Goal: Task Accomplishment & Management: Manage account settings

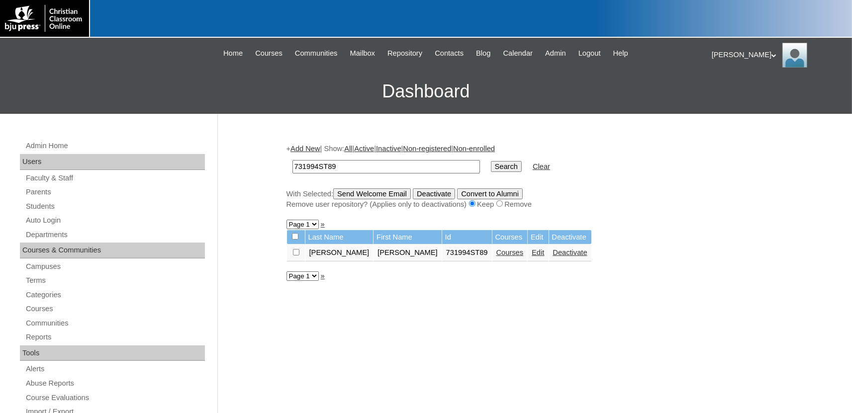
click at [496, 257] on link "Courses" at bounding box center [509, 253] width 27 height 8
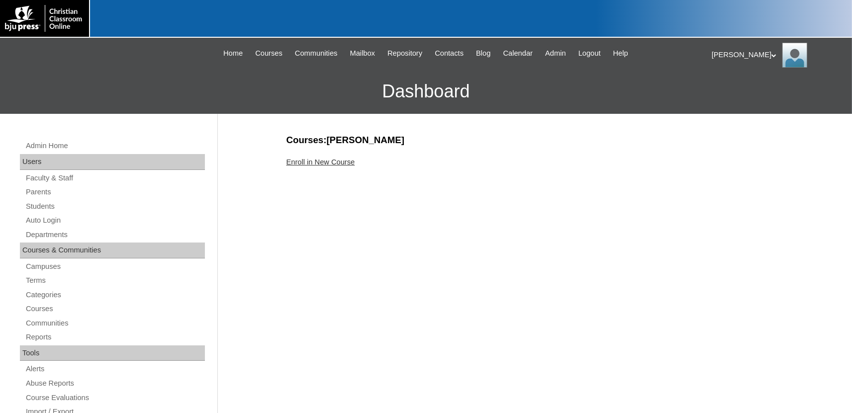
click at [350, 163] on link "Enroll in New Course" at bounding box center [320, 162] width 69 height 8
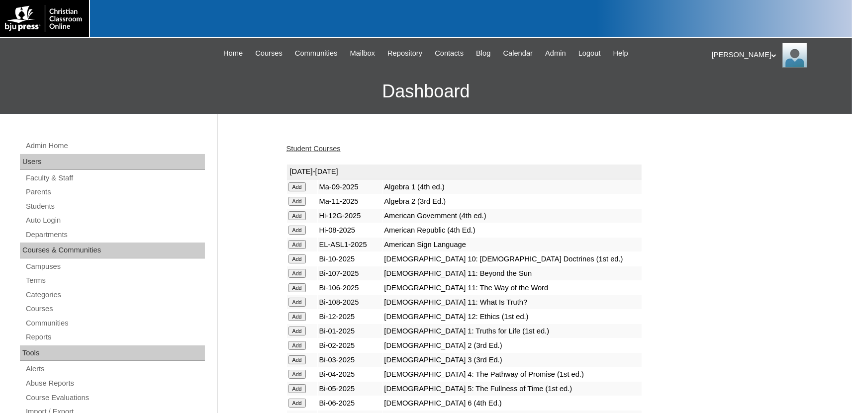
scroll to position [1239, 0]
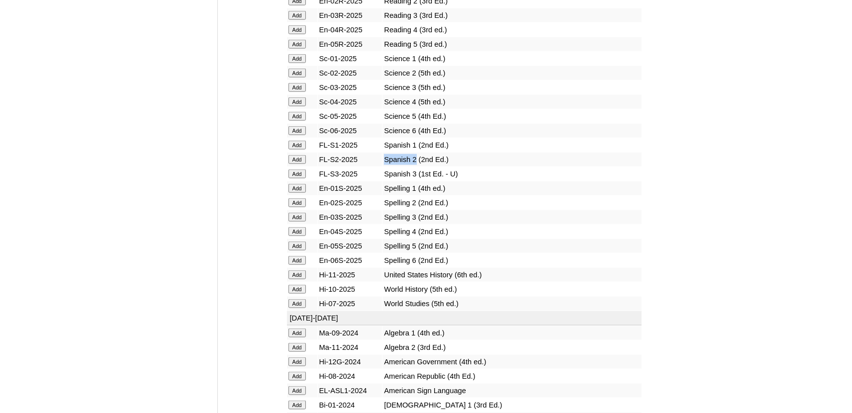
click at [298, 164] on input "Add" at bounding box center [296, 159] width 17 height 9
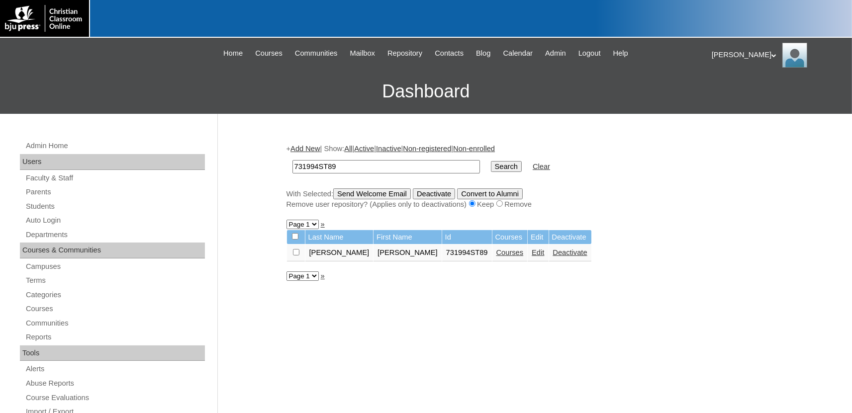
click at [358, 171] on input "731994ST89" at bounding box center [385, 166] width 187 height 13
type input "731994ST90"
click at [491, 161] on input "Search" at bounding box center [506, 166] width 31 height 11
click at [496, 256] on link "Courses" at bounding box center [509, 253] width 27 height 8
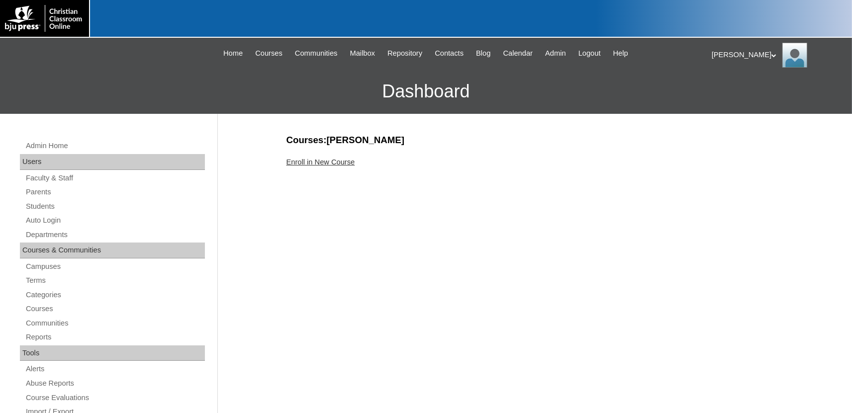
click at [348, 162] on link "Enroll in New Course" at bounding box center [320, 162] width 69 height 8
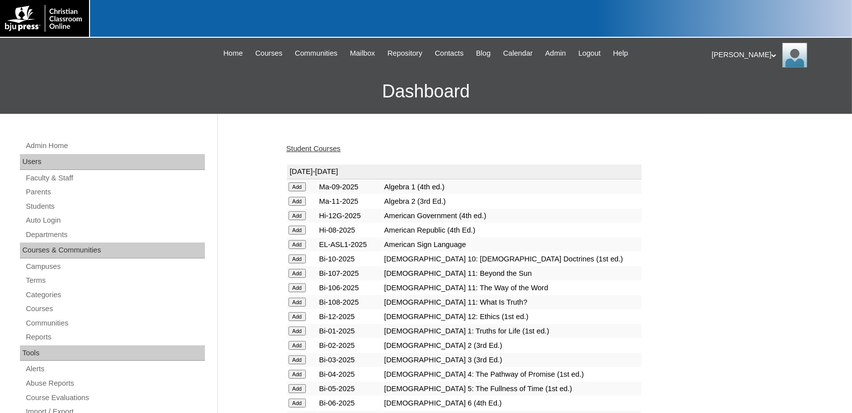
scroll to position [1239, 0]
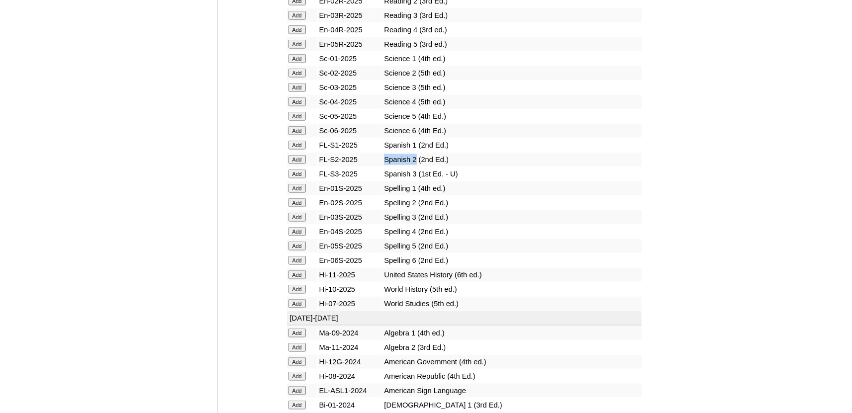
click at [301, 164] on input "Add" at bounding box center [296, 159] width 17 height 9
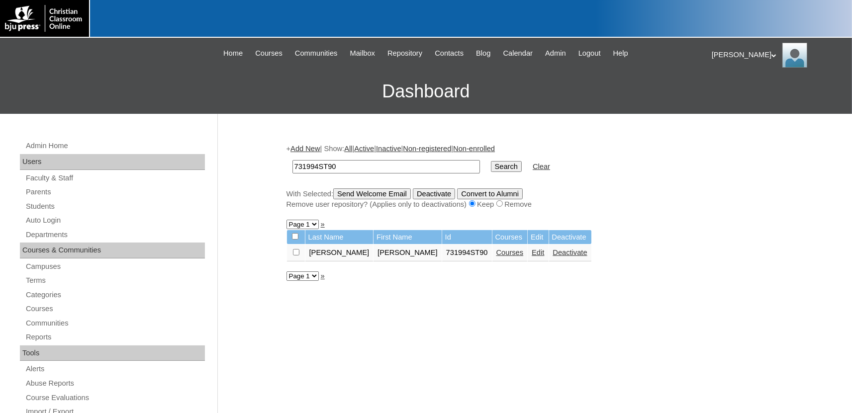
click at [366, 170] on input "731994ST90" at bounding box center [385, 166] width 187 height 13
type input "731994ST91"
click at [491, 161] on input "Search" at bounding box center [506, 166] width 31 height 11
click at [496, 257] on link "Courses" at bounding box center [509, 253] width 27 height 8
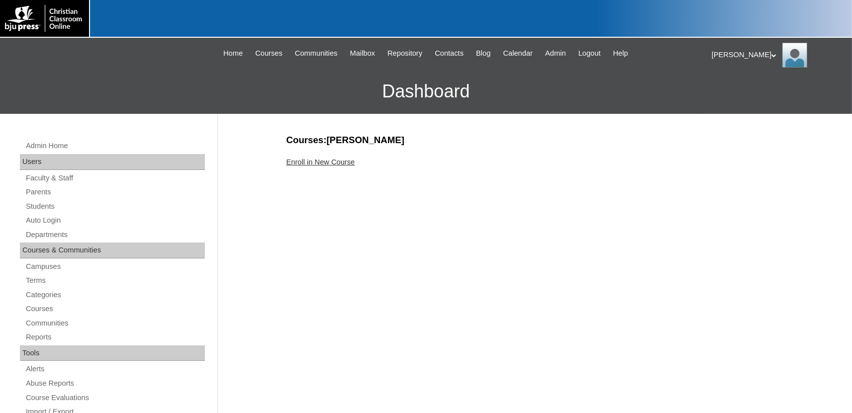
click at [315, 165] on link "Enroll in New Course" at bounding box center [320, 162] width 69 height 8
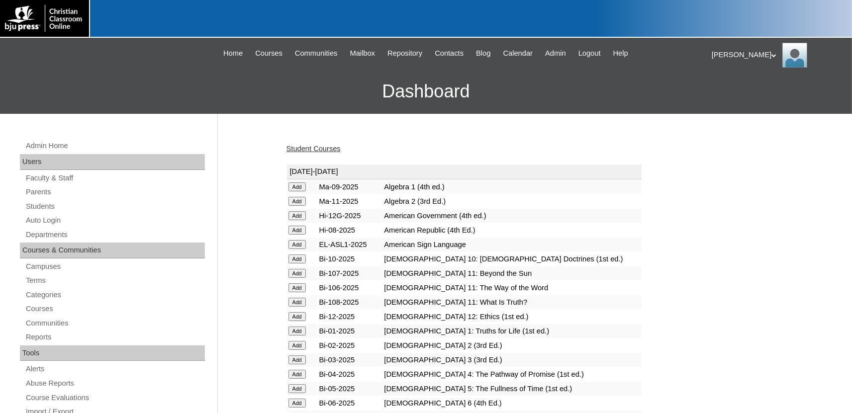
scroll to position [1239, 0]
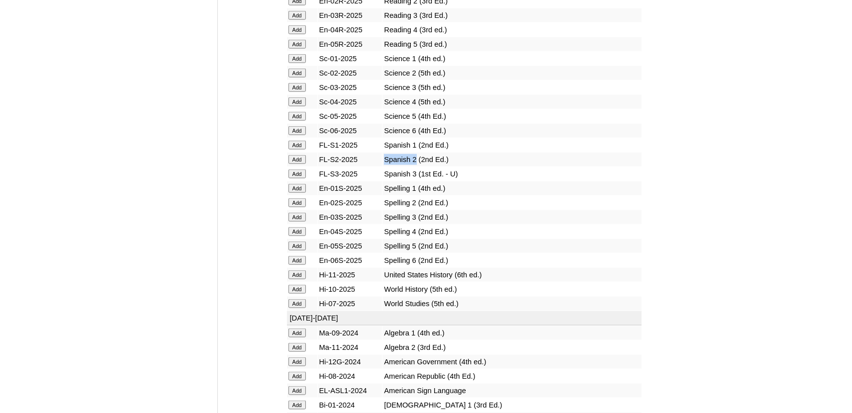
click at [296, 164] on input "Add" at bounding box center [296, 159] width 17 height 9
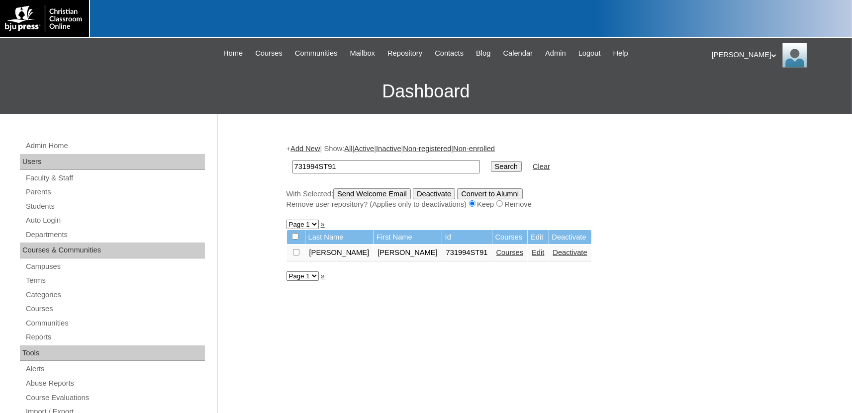
click at [345, 167] on input "731994ST91" at bounding box center [385, 166] width 187 height 13
type input "731994ST92"
click at [491, 161] on input "Search" at bounding box center [506, 166] width 31 height 11
click at [470, 257] on link "Courses" at bounding box center [483, 253] width 27 height 8
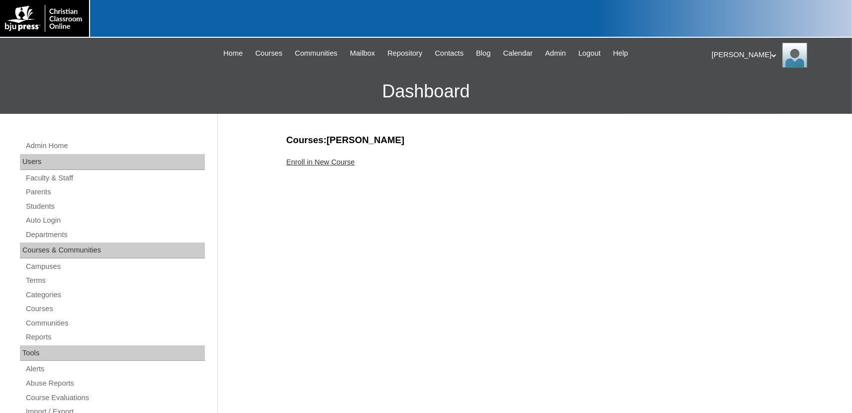
click at [331, 161] on link "Enroll in New Course" at bounding box center [320, 162] width 69 height 8
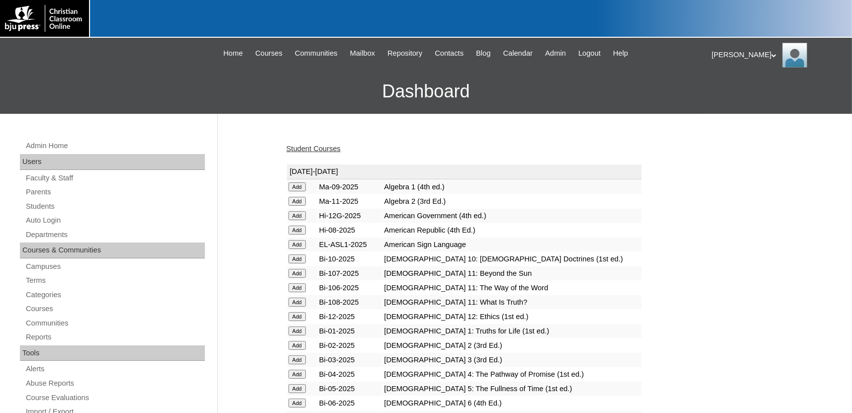
scroll to position [1239, 0]
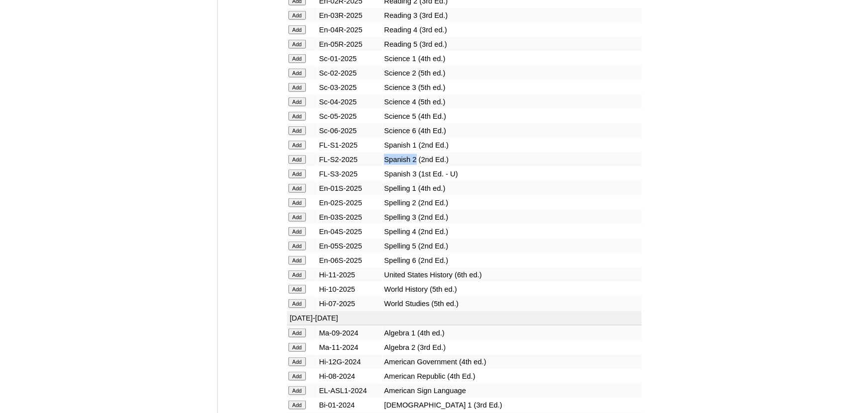
click at [293, 164] on input "Add" at bounding box center [296, 159] width 17 height 9
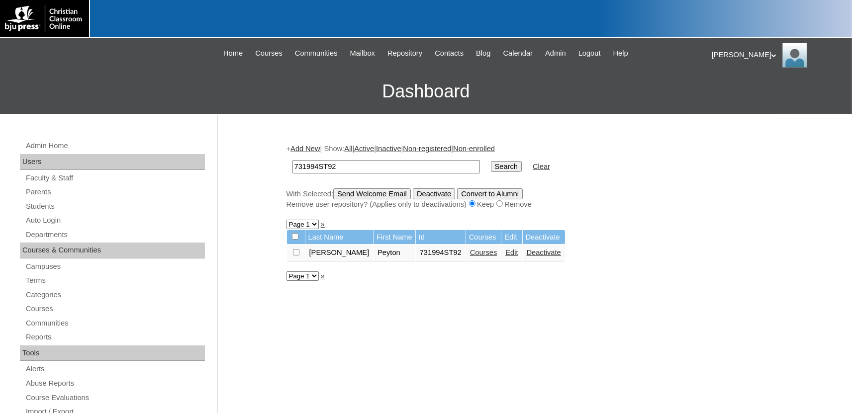
click at [352, 165] on input "731994ST92" at bounding box center [385, 166] width 187 height 13
type input "731994ST93"
click at [491, 161] on input "Search" at bounding box center [506, 166] width 31 height 11
click at [496, 256] on link "Courses" at bounding box center [509, 253] width 27 height 8
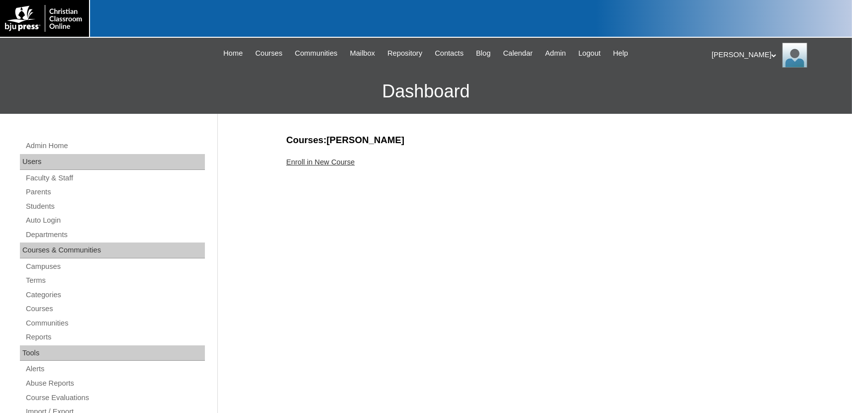
click at [335, 163] on link "Enroll in New Course" at bounding box center [320, 162] width 69 height 8
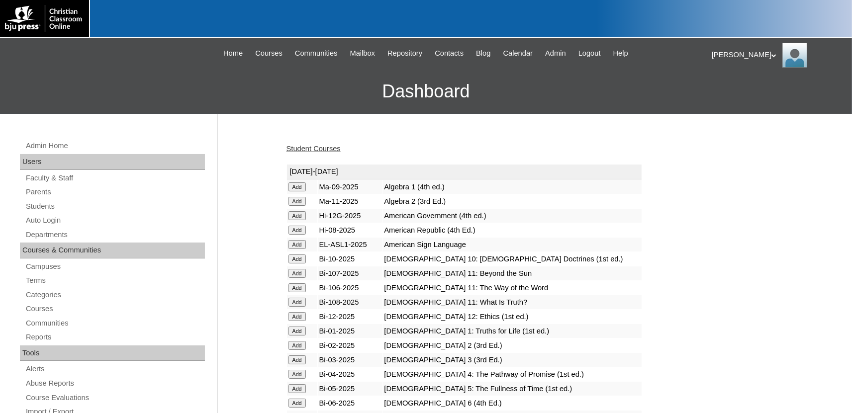
scroll to position [1239, 0]
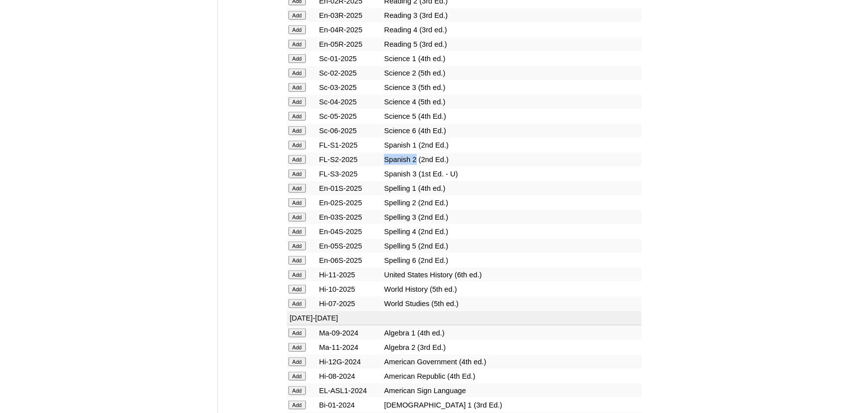
drag, startPoint x: 293, startPoint y: 208, endPoint x: 283, endPoint y: 206, distance: 10.3
click at [293, 164] on input "Add" at bounding box center [296, 159] width 17 height 9
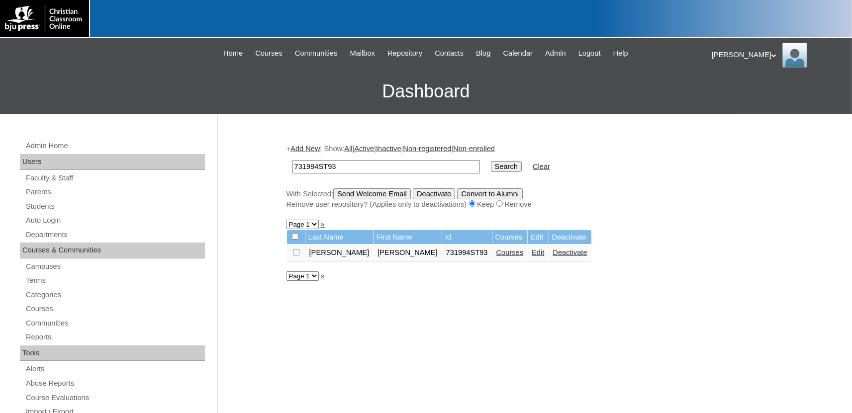
click at [348, 167] on input "731994ST93" at bounding box center [385, 166] width 187 height 13
type input "731994ST94"
click at [491, 161] on input "Search" at bounding box center [506, 166] width 31 height 11
click at [464, 254] on link "Courses" at bounding box center [456, 253] width 27 height 8
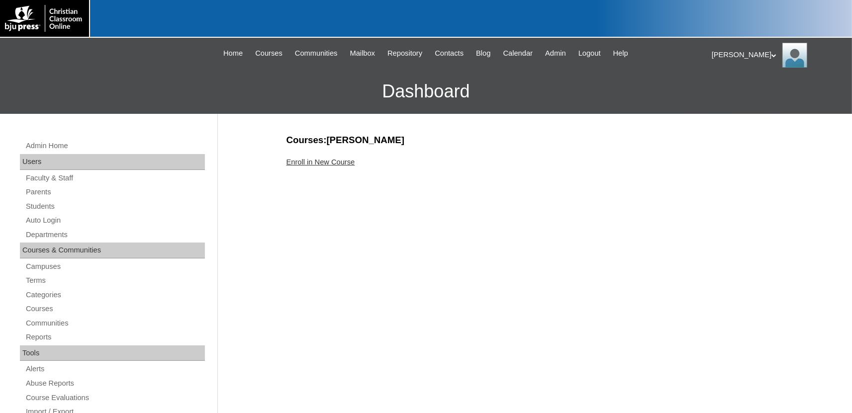
click at [306, 161] on link "Enroll in New Course" at bounding box center [320, 162] width 69 height 8
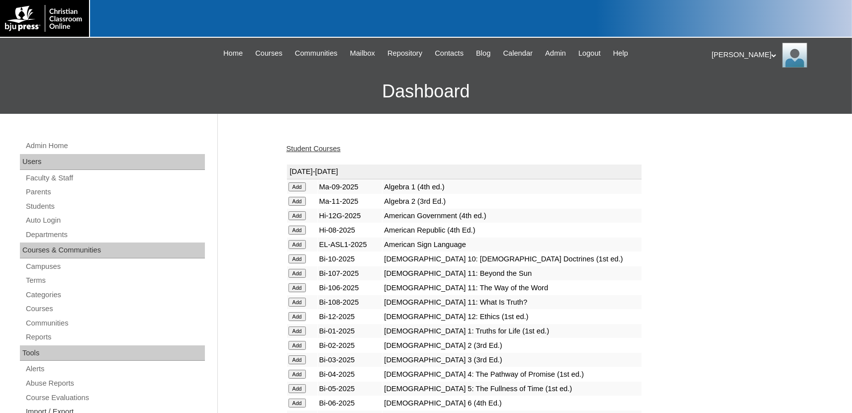
scroll to position [1239, 0]
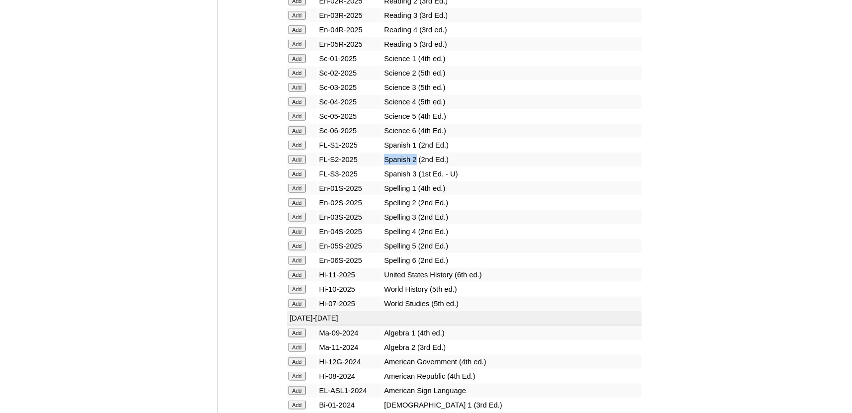
click at [296, 164] on input "Add" at bounding box center [296, 159] width 17 height 9
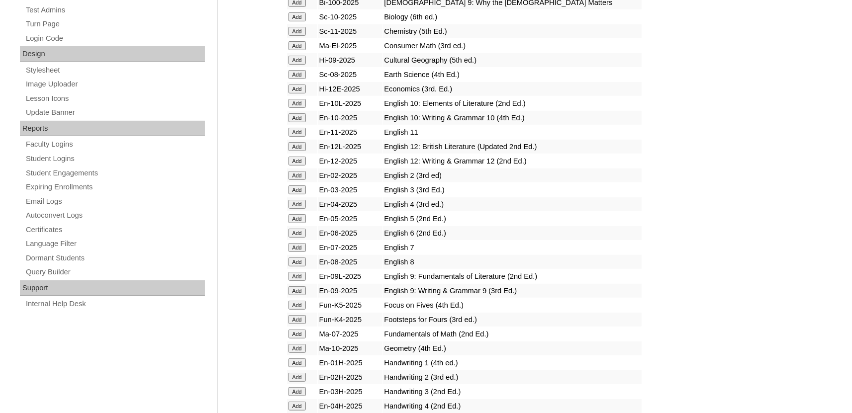
scroll to position [2677, 0]
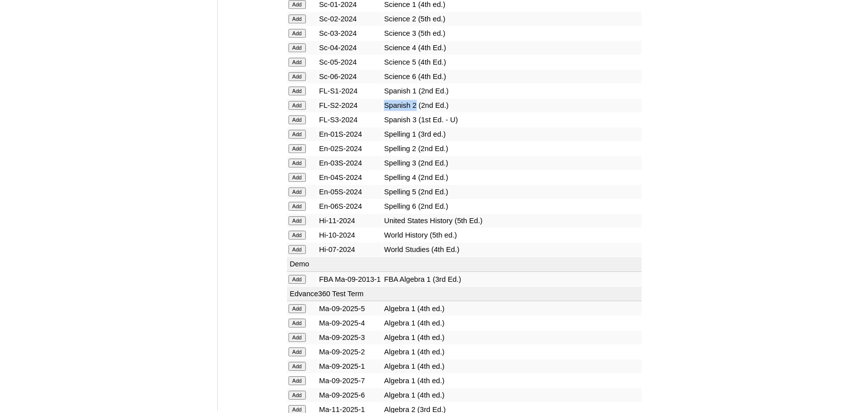
click at [298, 110] on input "Add" at bounding box center [296, 105] width 17 height 9
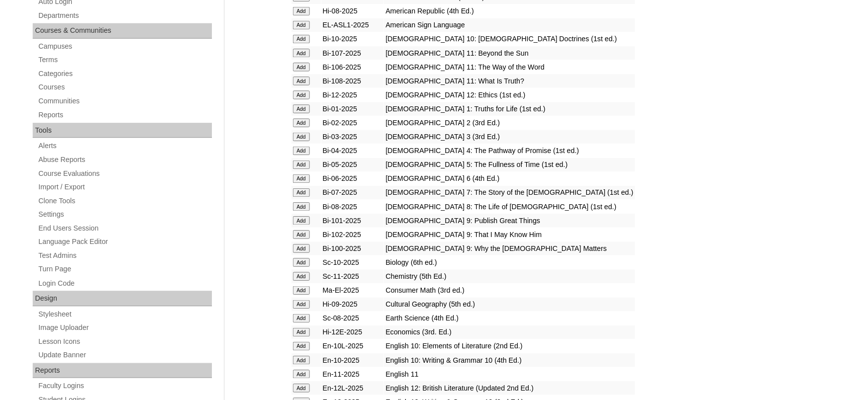
scroll to position [0, 0]
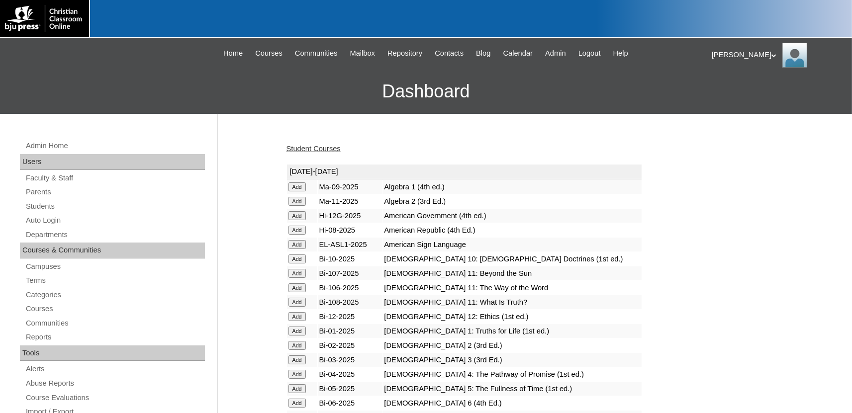
click at [322, 153] on link "Student Courses" at bounding box center [313, 149] width 54 height 8
click at [327, 149] on link "Student Courses" at bounding box center [313, 149] width 54 height 8
click at [566, 50] on span "Admin" at bounding box center [555, 53] width 21 height 11
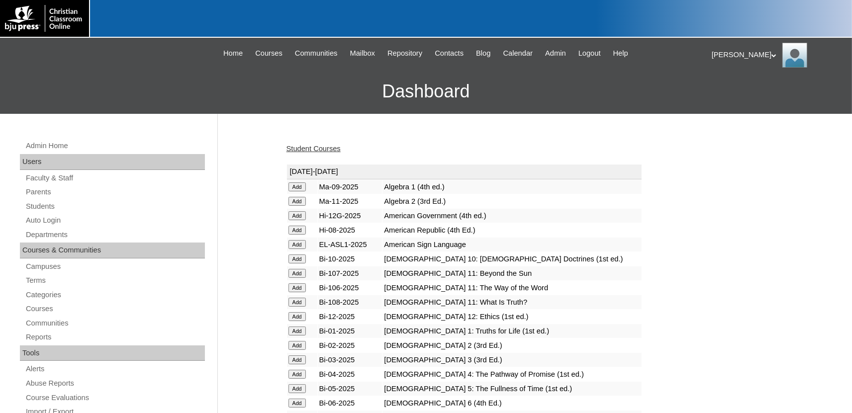
drag, startPoint x: 42, startPoint y: 193, endPoint x: 38, endPoint y: 200, distance: 7.9
click at [41, 194] on link "Parents" at bounding box center [115, 192] width 180 height 12
click at [34, 211] on link "Students" at bounding box center [115, 206] width 180 height 12
click at [37, 207] on link "Students" at bounding box center [115, 206] width 180 height 12
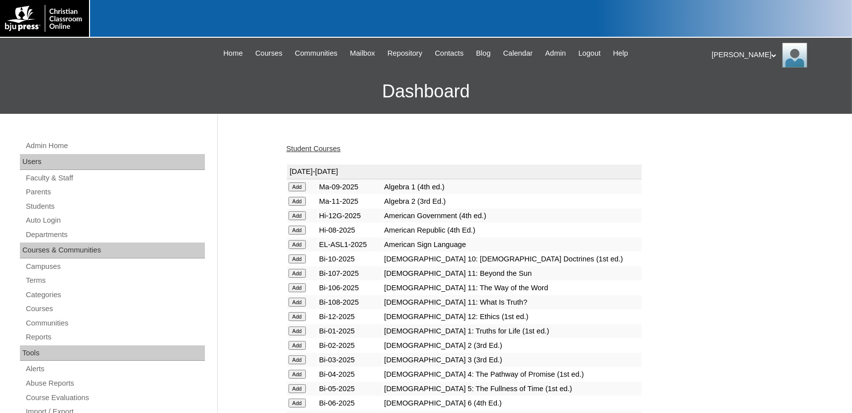
drag, startPoint x: 672, startPoint y: 139, endPoint x: 713, endPoint y: 96, distance: 59.8
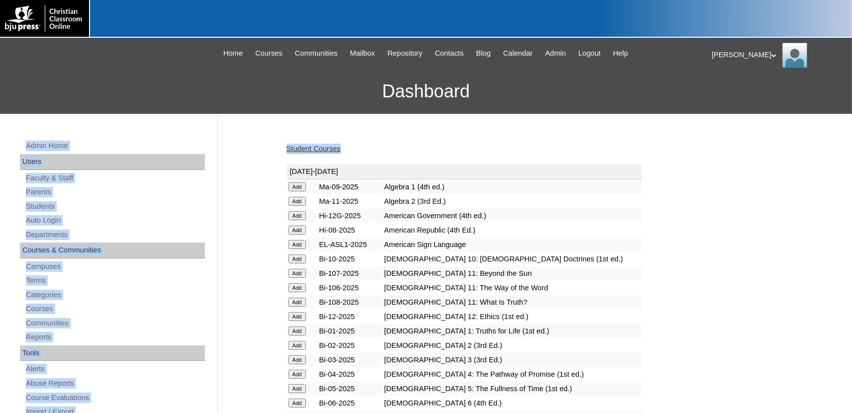
drag, startPoint x: 726, startPoint y: 88, endPoint x: 702, endPoint y: 255, distance: 168.8
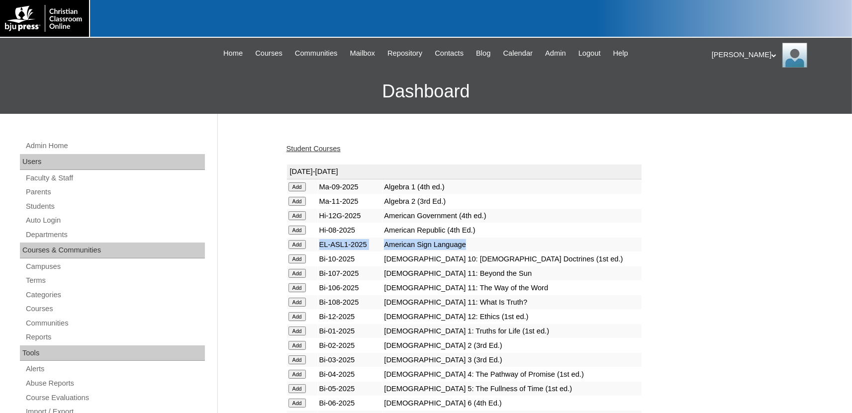
click at [561, 52] on span "Admin" at bounding box center [555, 53] width 21 height 11
click at [562, 52] on span "Admin" at bounding box center [555, 53] width 21 height 11
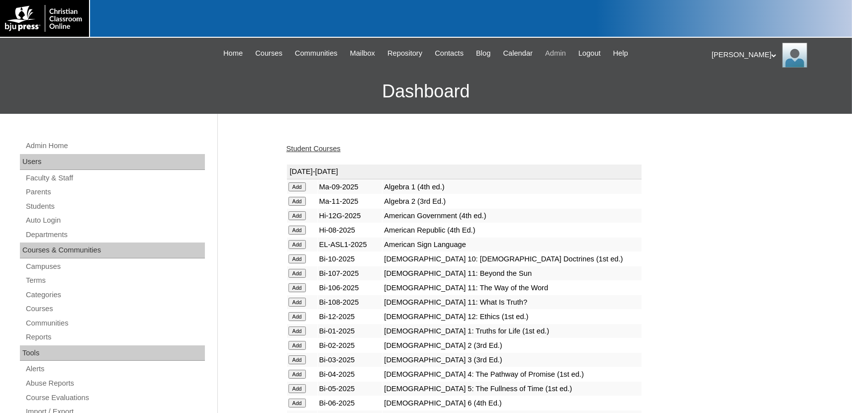
click at [562, 52] on span "Admin" at bounding box center [555, 53] width 21 height 11
click at [51, 202] on link "Students" at bounding box center [115, 206] width 180 height 12
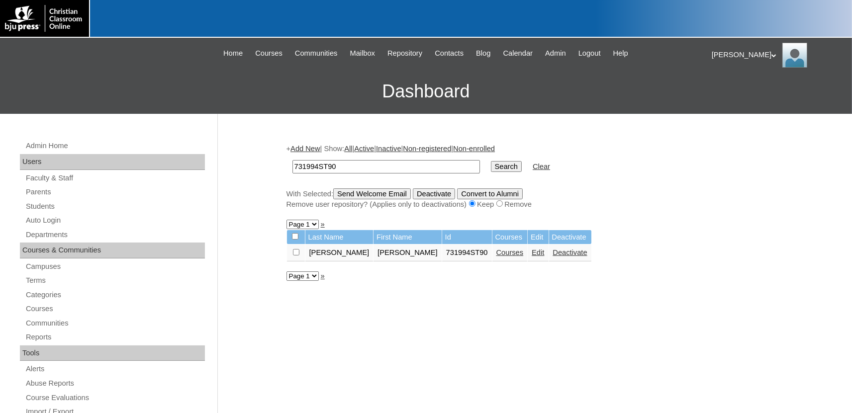
click at [496, 255] on link "Courses" at bounding box center [509, 253] width 27 height 8
click at [347, 165] on input "731994ST90" at bounding box center [385, 166] width 187 height 13
type input "731994ST94"
click at [491, 161] on input "Search" at bounding box center [506, 166] width 31 height 11
click at [466, 257] on link "Courses" at bounding box center [456, 253] width 27 height 8
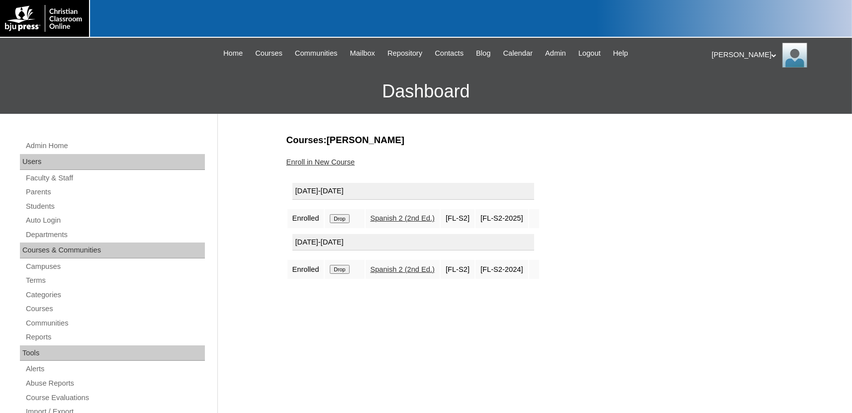
click at [347, 271] on input "Drop" at bounding box center [339, 269] width 19 height 9
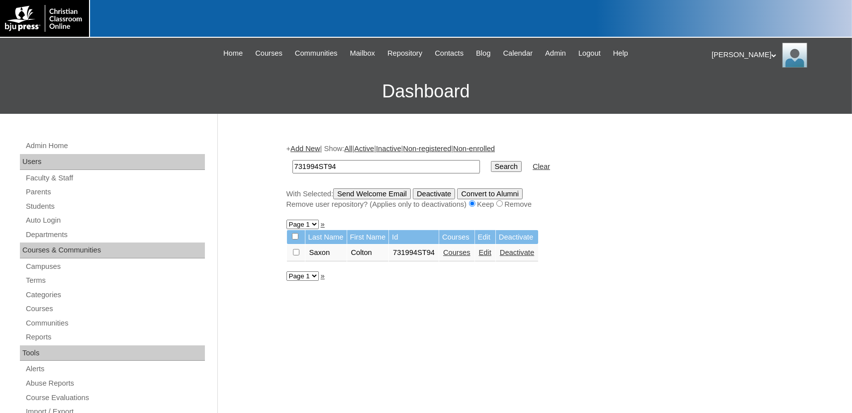
click at [342, 162] on input "731994ST94" at bounding box center [385, 166] width 187 height 13
type input "731994ST95"
click at [491, 161] on input "Search" at bounding box center [506, 166] width 31 height 11
click at [364, 169] on input "731994ST95" at bounding box center [385, 166] width 187 height 13
click at [496, 253] on link "Courses" at bounding box center [509, 253] width 27 height 8
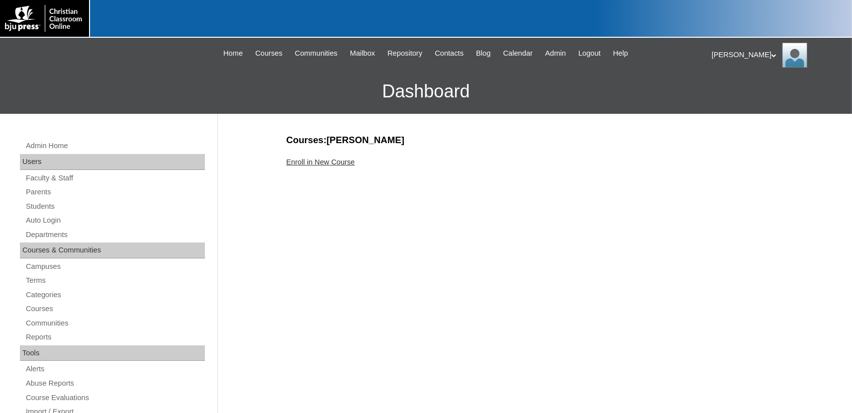
click at [339, 161] on link "Enroll in New Course" at bounding box center [320, 162] width 69 height 8
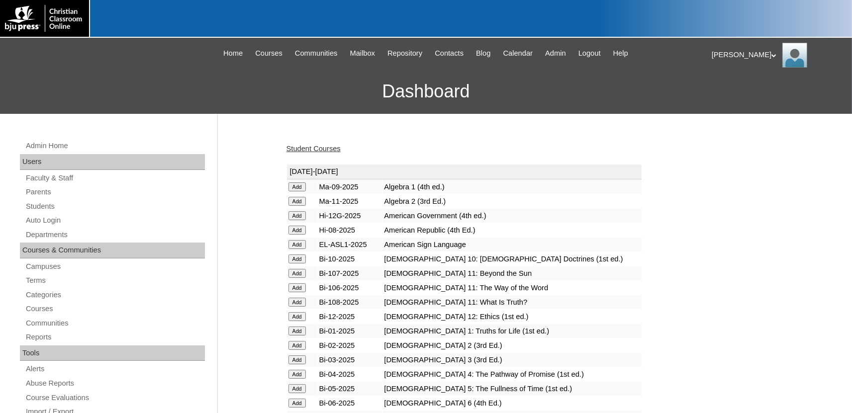
scroll to position [1239, 0]
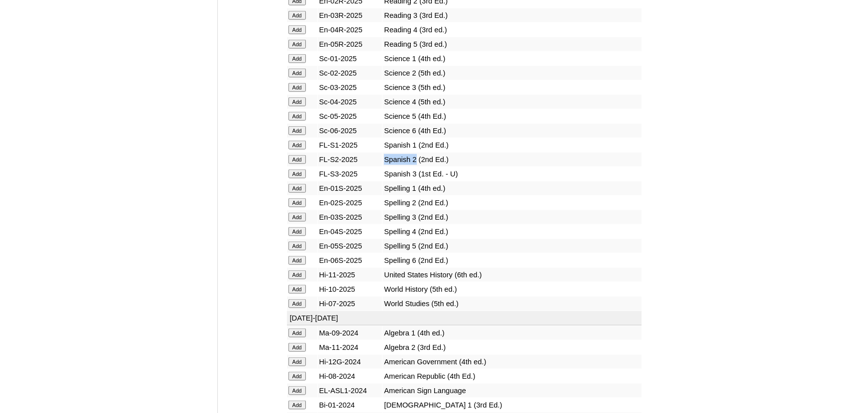
click at [293, 164] on input "Add" at bounding box center [296, 159] width 17 height 9
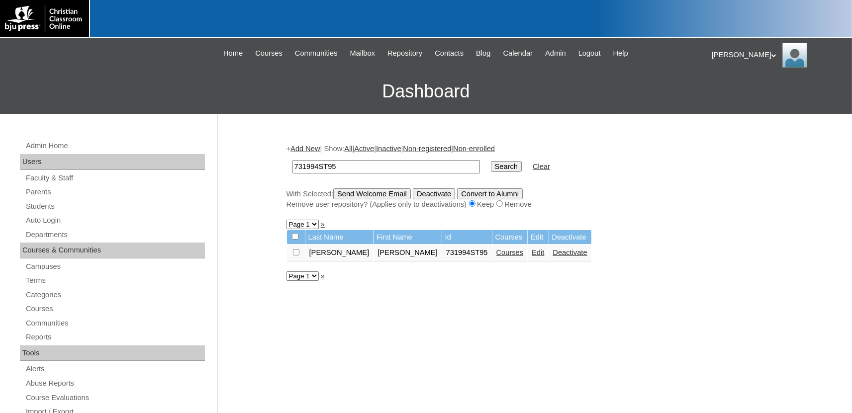
click at [357, 171] on input "731994ST95" at bounding box center [385, 166] width 187 height 13
type input "731994ST96"
click at [491, 161] on input "Search" at bounding box center [506, 166] width 31 height 11
click at [496, 257] on link "Courses" at bounding box center [509, 253] width 27 height 8
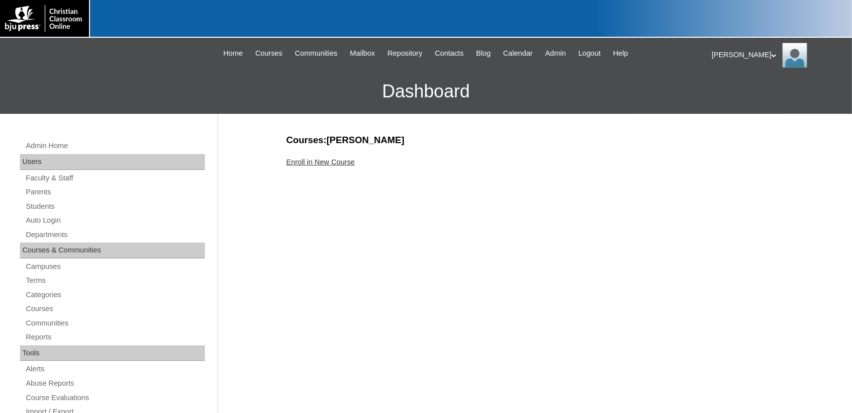
click at [315, 163] on link "Enroll in New Course" at bounding box center [320, 162] width 69 height 8
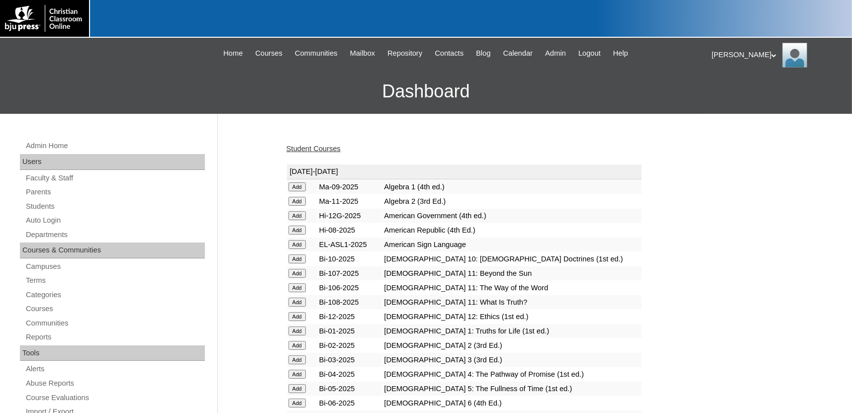
scroll to position [1239, 0]
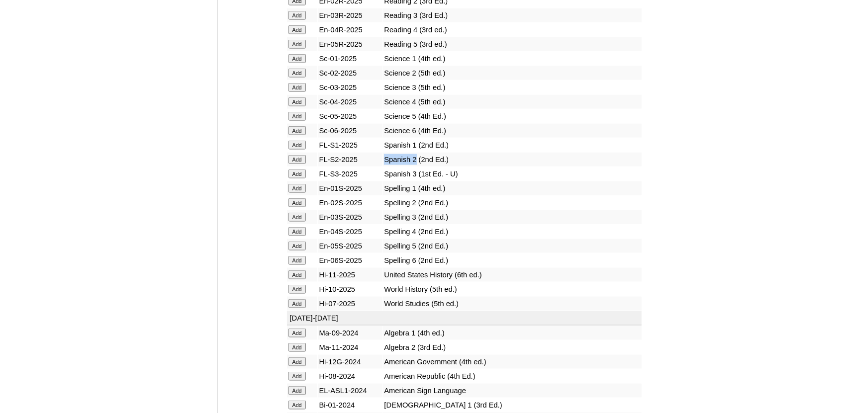
click at [300, 164] on input "Add" at bounding box center [296, 159] width 17 height 9
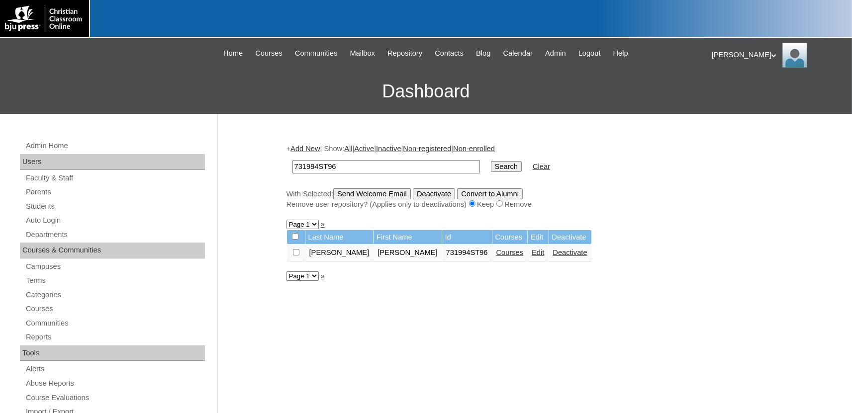
click at [358, 170] on input "731994ST96" at bounding box center [385, 166] width 187 height 13
type input "731994ST97"
click at [491, 161] on input "Search" at bounding box center [506, 166] width 31 height 11
click at [470, 255] on link "Courses" at bounding box center [483, 253] width 27 height 8
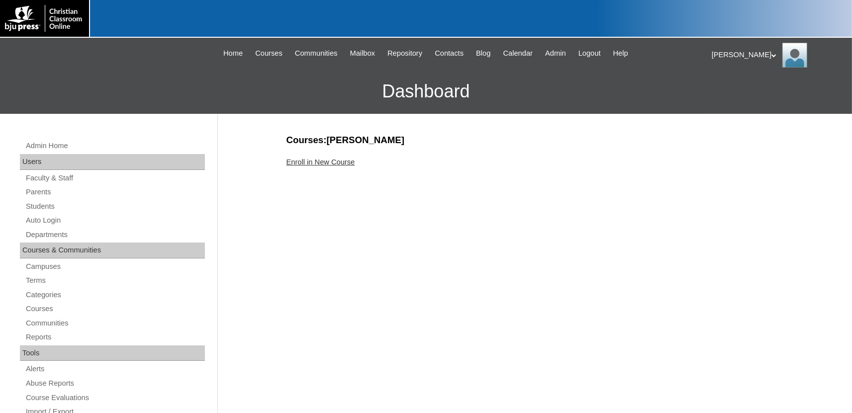
click at [321, 157] on div "Enroll in New Course" at bounding box center [532, 162] width 492 height 10
click at [309, 161] on link "Enroll in New Course" at bounding box center [320, 162] width 69 height 8
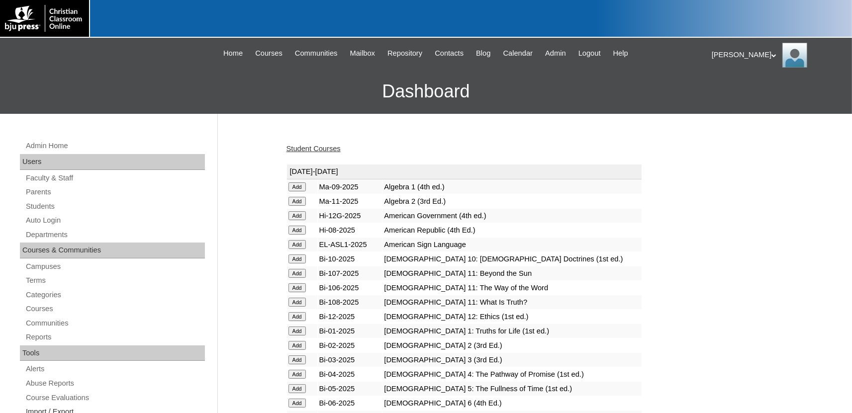
scroll to position [1239, 0]
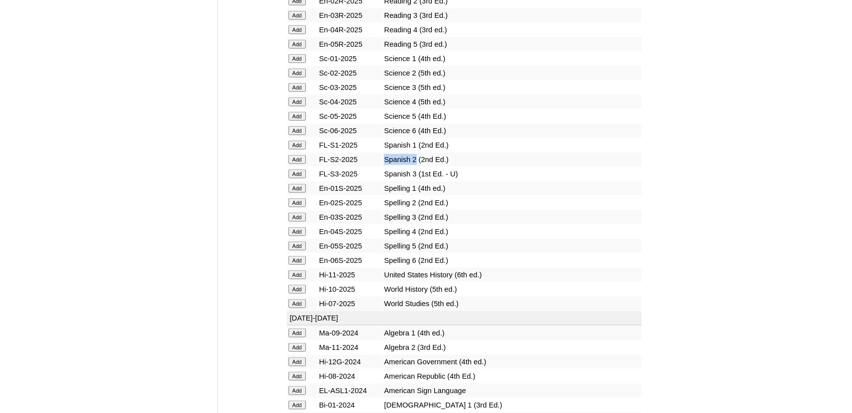
click at [300, 164] on input "Add" at bounding box center [296, 159] width 17 height 9
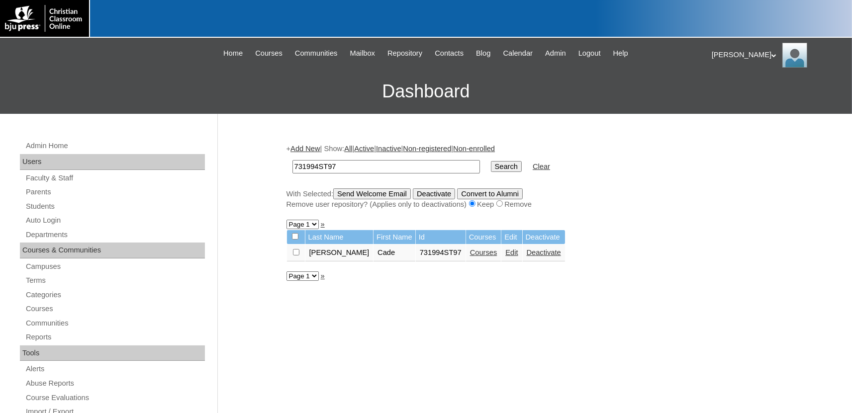
click at [347, 164] on input "731994ST97" at bounding box center [385, 166] width 187 height 13
type input "731994ST98"
click at [491, 161] on input "Search" at bounding box center [506, 166] width 31 height 11
click at [496, 257] on link "Courses" at bounding box center [509, 253] width 27 height 8
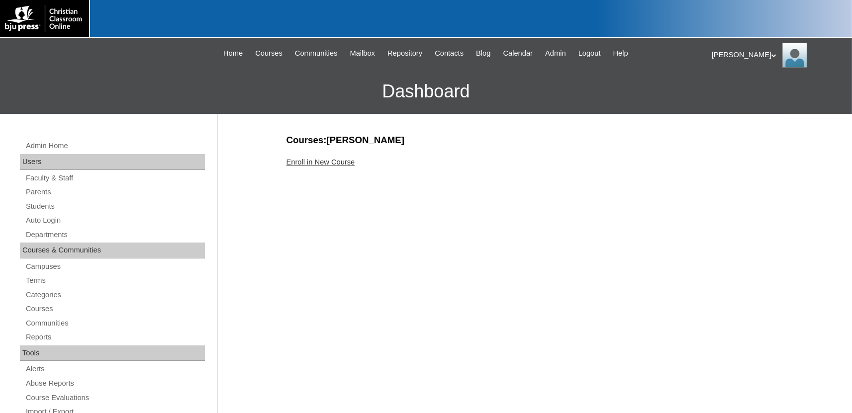
click at [320, 162] on link "Enroll in New Course" at bounding box center [320, 162] width 69 height 8
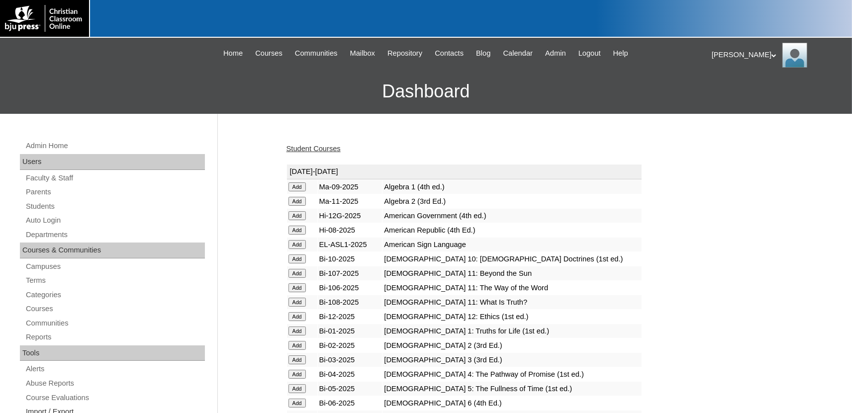
scroll to position [1239, 0]
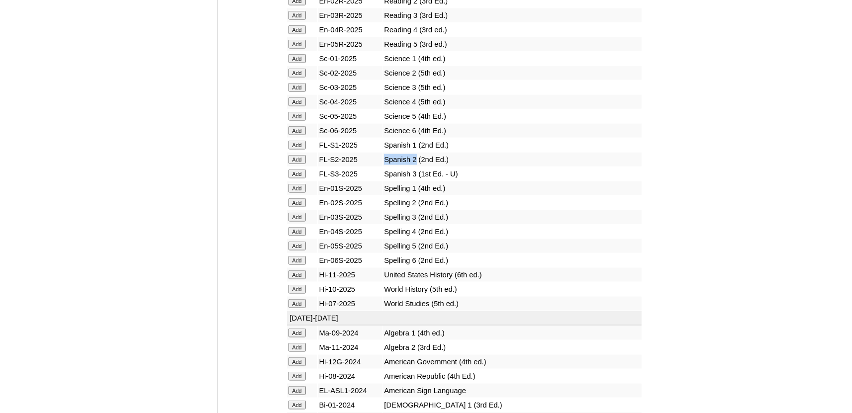
click at [299, 164] on input "Add" at bounding box center [296, 159] width 17 height 9
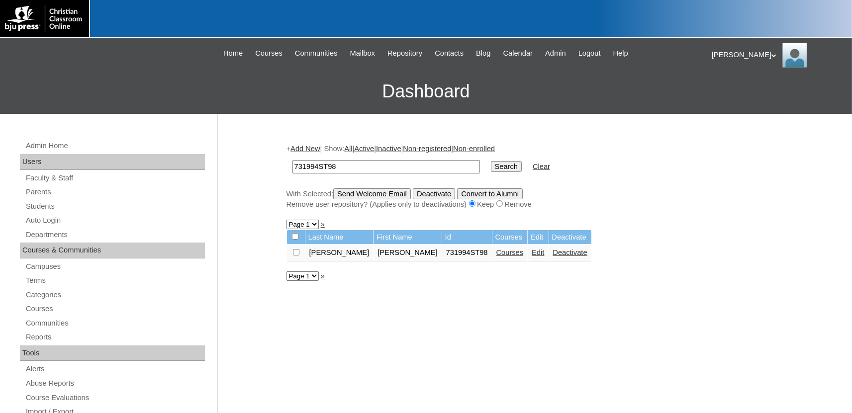
click at [340, 171] on input "731994ST98" at bounding box center [385, 166] width 187 height 13
type input "731994ST99"
click at [491, 161] on input "Search" at bounding box center [506, 166] width 31 height 11
click at [496, 257] on link "Courses" at bounding box center [509, 253] width 27 height 8
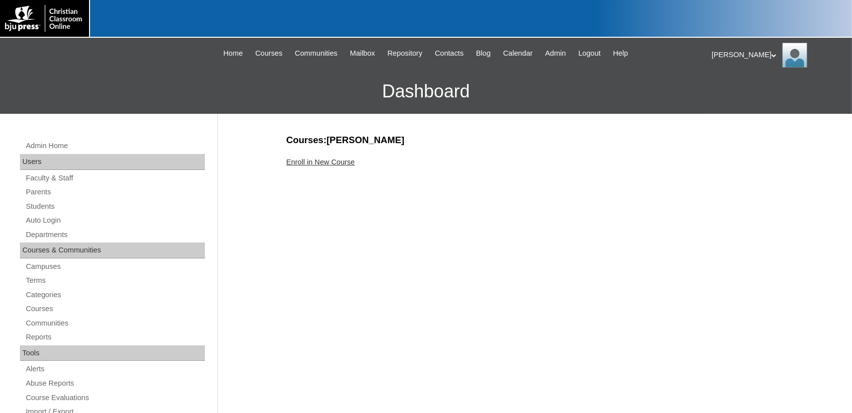
click at [313, 158] on link "Enroll in New Course" at bounding box center [320, 162] width 69 height 8
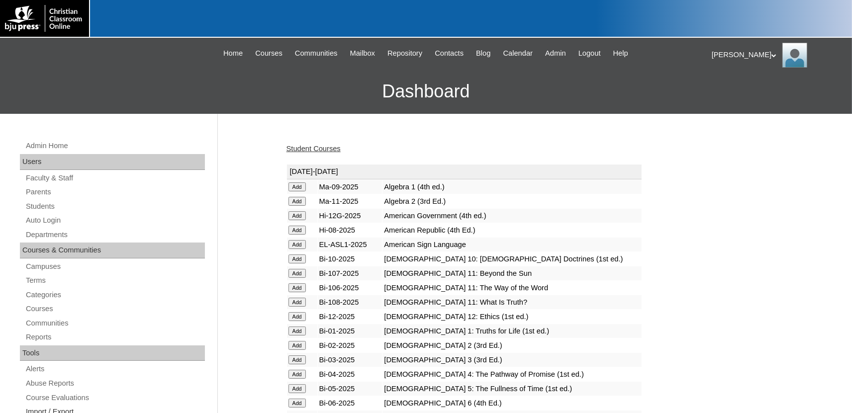
scroll to position [1239, 0]
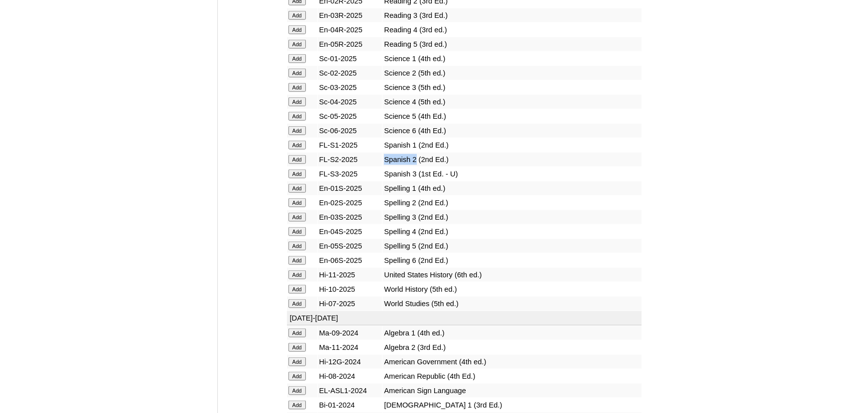
click at [297, 164] on input "Add" at bounding box center [296, 159] width 17 height 9
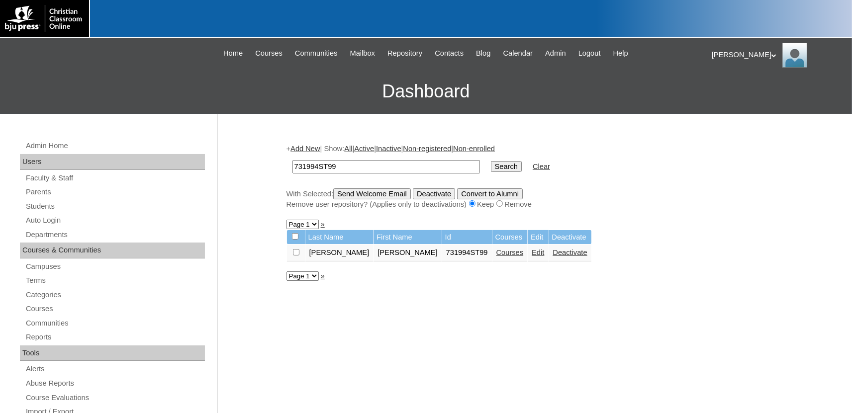
click at [348, 169] on input "731994ST99" at bounding box center [385, 166] width 187 height 13
type input "731994ST100"
click at [491, 161] on input "Search" at bounding box center [506, 166] width 31 height 11
click at [474, 257] on link "Courses" at bounding box center [487, 253] width 27 height 8
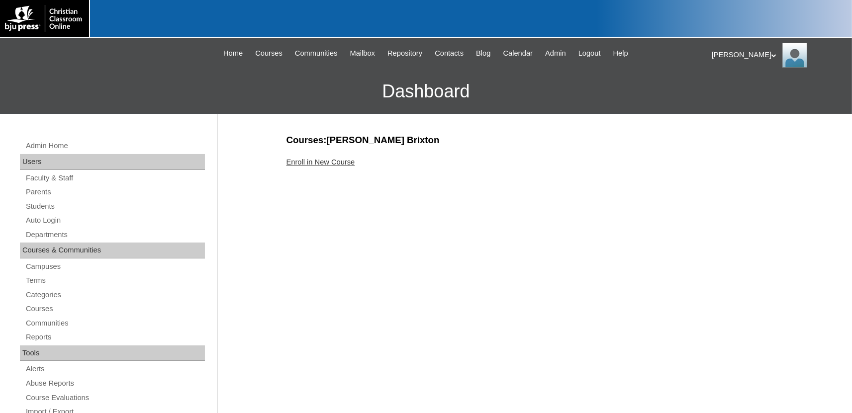
click at [320, 161] on link "Enroll in New Course" at bounding box center [320, 162] width 69 height 8
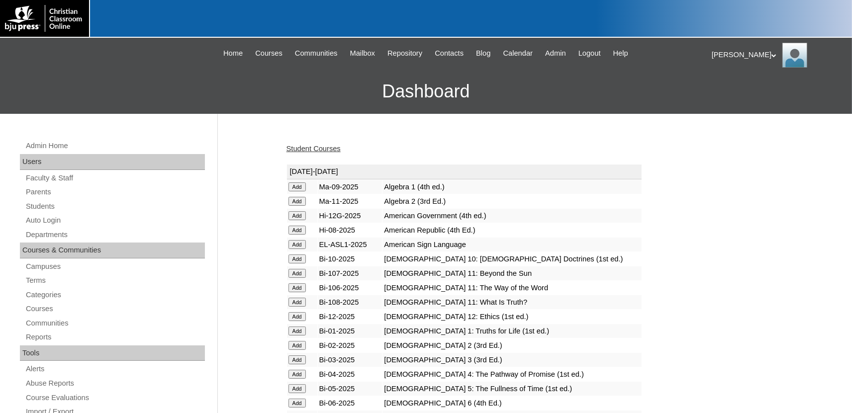
scroll to position [1239, 0]
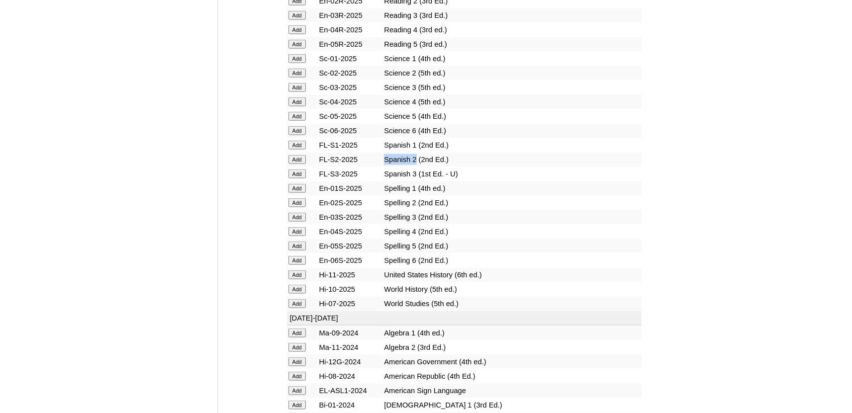
click at [297, 164] on input "Add" at bounding box center [296, 159] width 17 height 9
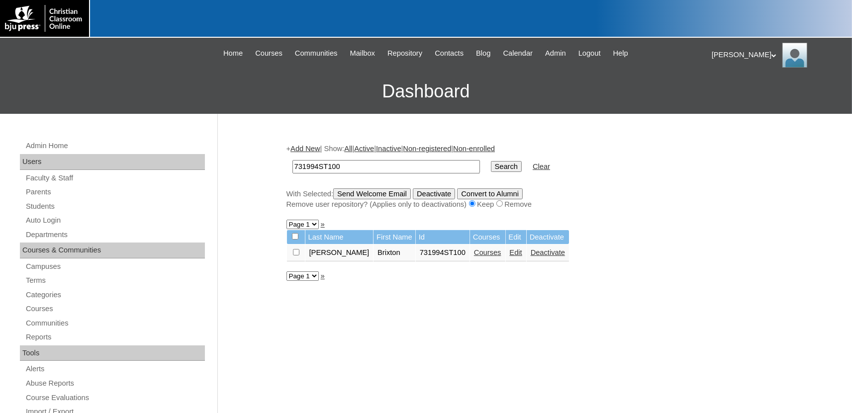
click at [355, 170] on input "731994ST100" at bounding box center [385, 166] width 187 height 13
type input "731994ST101"
click at [491, 161] on input "Search" at bounding box center [506, 166] width 31 height 11
click at [500, 257] on link "Courses" at bounding box center [513, 253] width 27 height 8
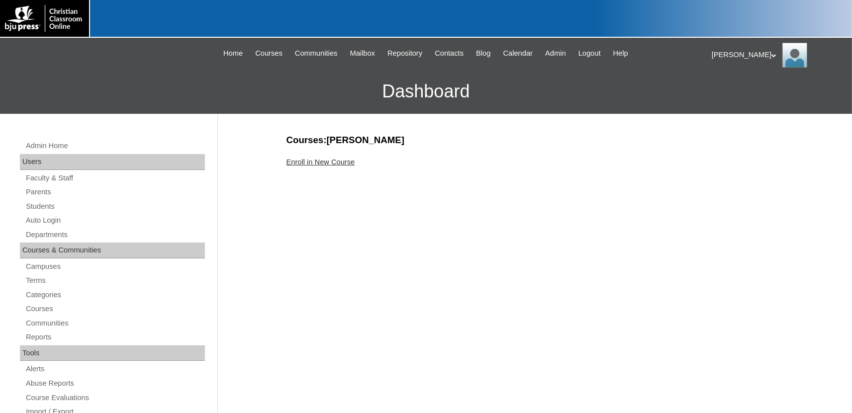
click at [331, 164] on link "Enroll in New Course" at bounding box center [320, 162] width 69 height 8
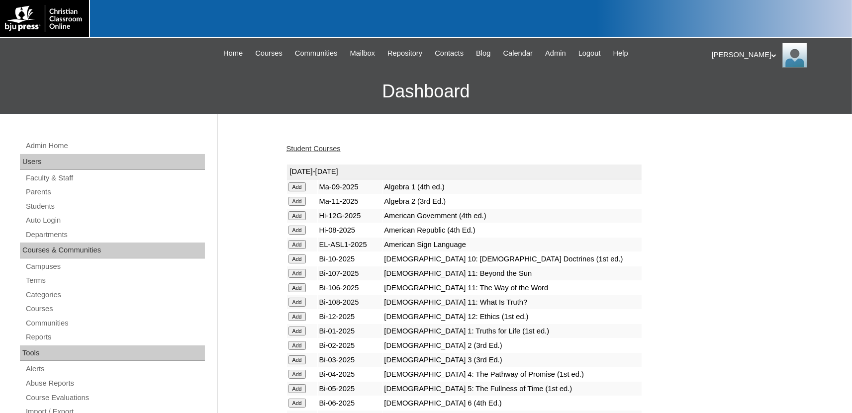
scroll to position [1239, 0]
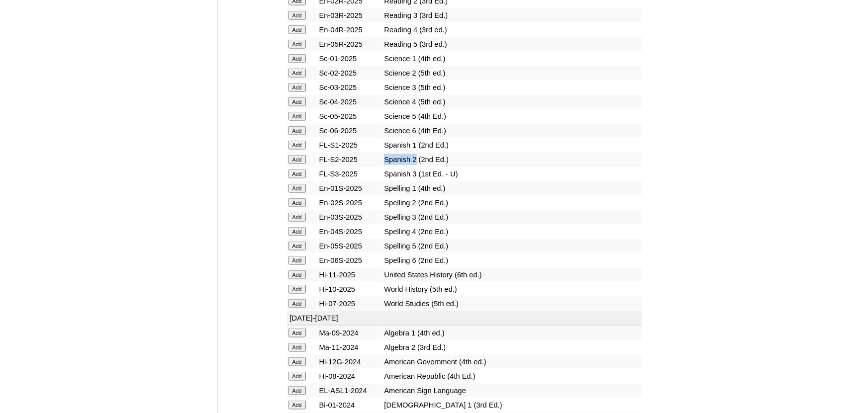
click at [296, 164] on input "Add" at bounding box center [296, 159] width 17 height 9
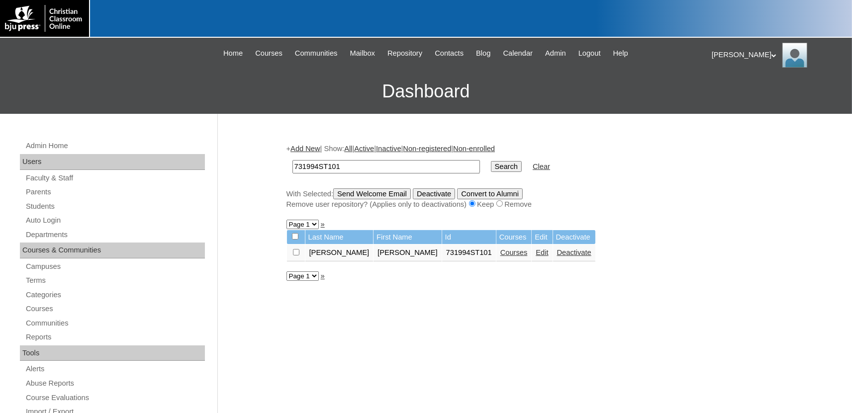
click at [348, 170] on input "731994ST101" at bounding box center [385, 166] width 187 height 13
type input "731994ST102"
click at [491, 161] on input "Search" at bounding box center [506, 166] width 31 height 11
click at [500, 257] on link "Courses" at bounding box center [513, 253] width 27 height 8
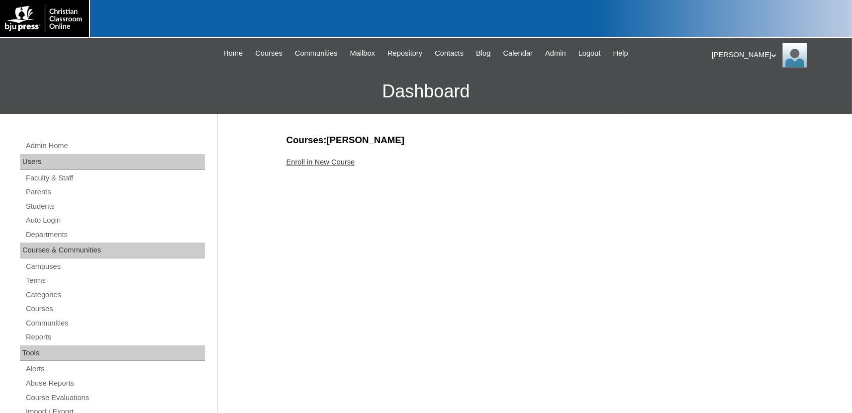
click at [319, 163] on link "Enroll in New Course" at bounding box center [320, 162] width 69 height 8
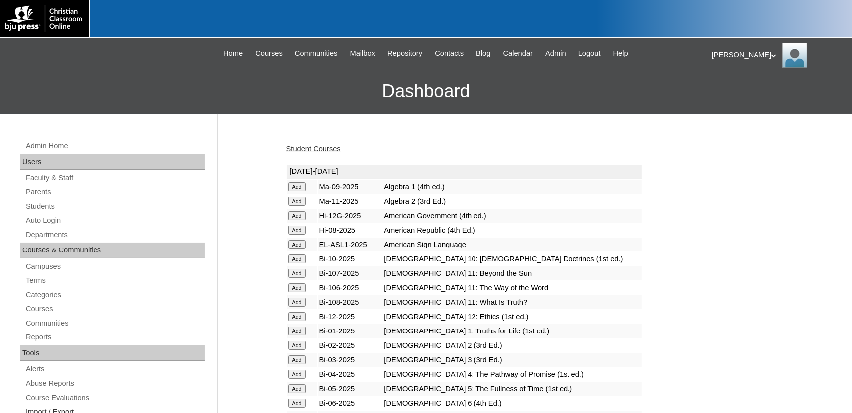
scroll to position [1239, 0]
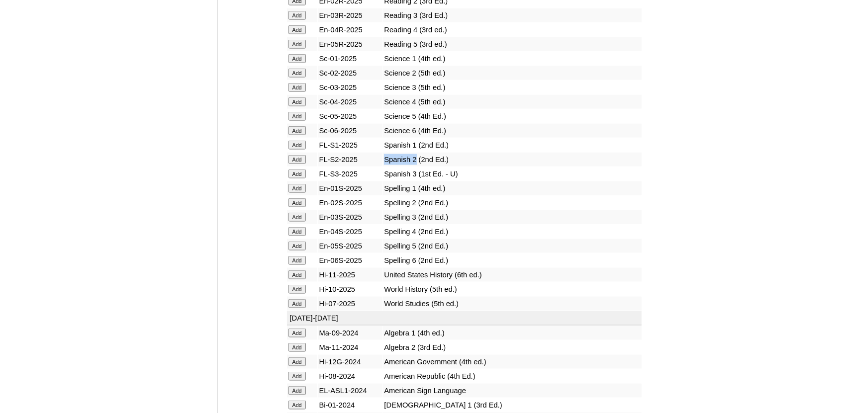
click at [303, 164] on input "Add" at bounding box center [296, 159] width 17 height 9
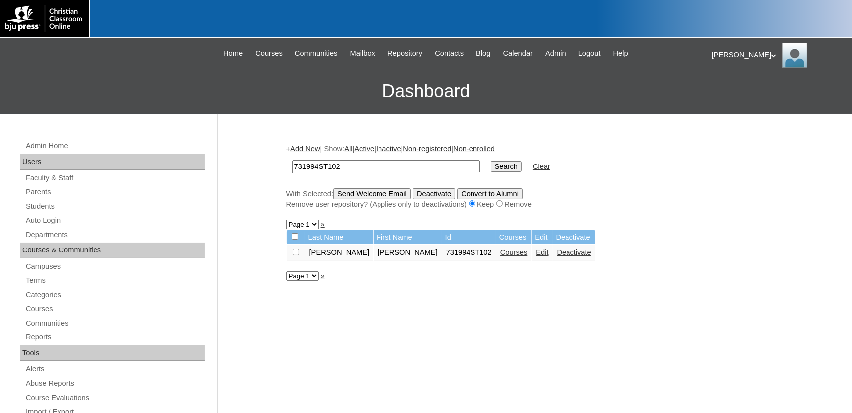
click at [357, 171] on input "731994ST102" at bounding box center [385, 166] width 187 height 13
type input "731994ST103"
click at [491, 161] on input "Search" at bounding box center [506, 166] width 31 height 11
drag, startPoint x: 463, startPoint y: 256, endPoint x: 467, endPoint y: 249, distance: 7.6
click at [474, 254] on link "Courses" at bounding box center [487, 253] width 27 height 8
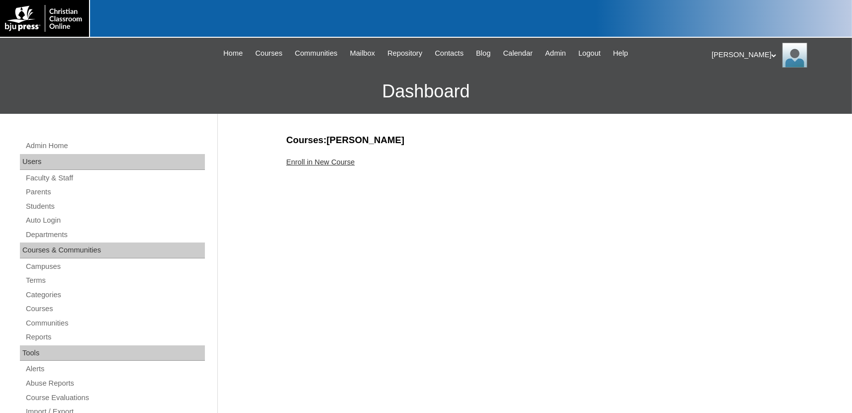
click at [345, 161] on link "Enroll in New Course" at bounding box center [320, 162] width 69 height 8
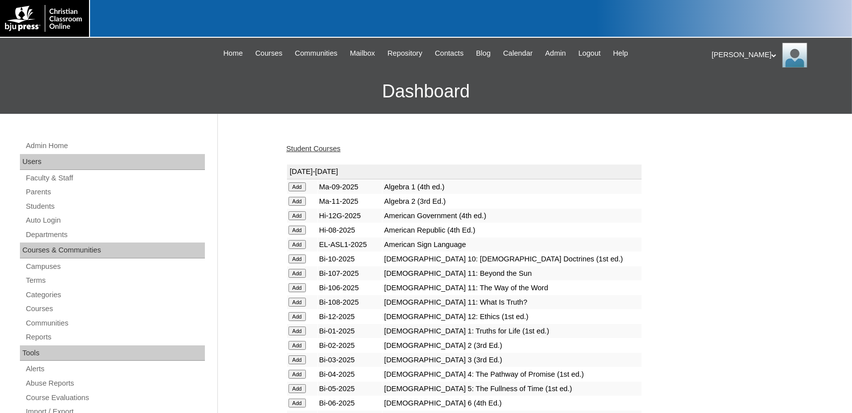
scroll to position [1239, 0]
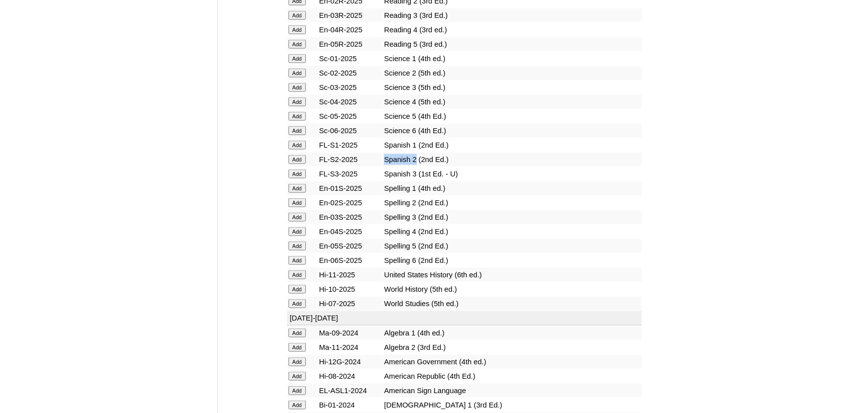
click at [293, 164] on input "Add" at bounding box center [296, 159] width 17 height 9
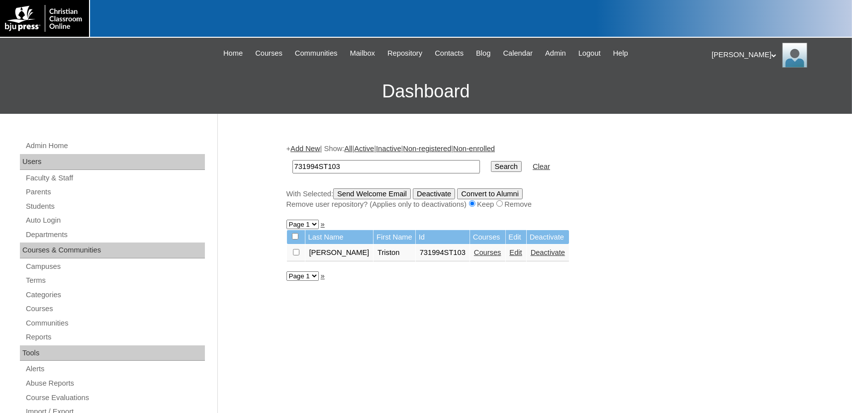
click at [375, 168] on input "731994ST103" at bounding box center [385, 166] width 187 height 13
type input "731994ST104"
click at [491, 161] on input "Search" at bounding box center [506, 166] width 31 height 11
click at [474, 257] on link "Courses" at bounding box center [487, 253] width 27 height 8
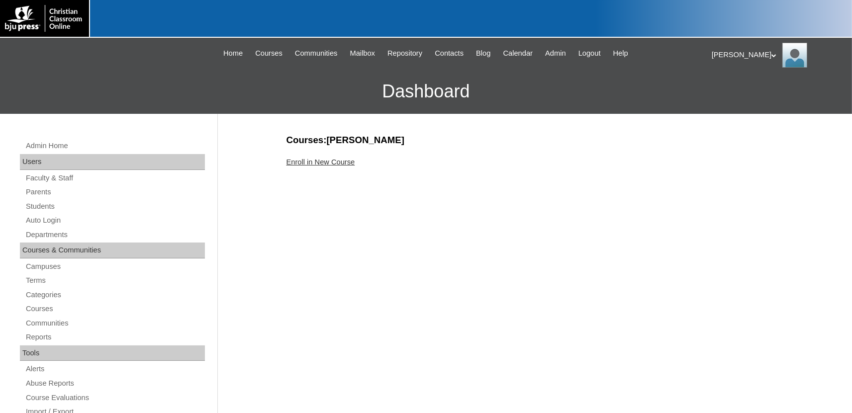
click at [311, 160] on link "Enroll in New Course" at bounding box center [320, 162] width 69 height 8
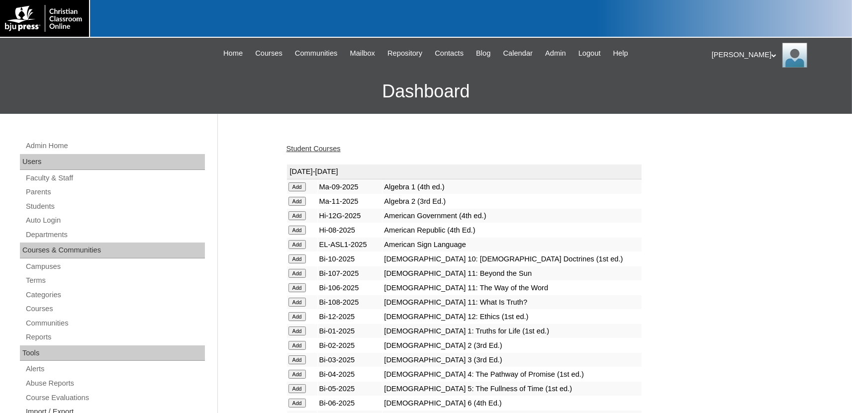
scroll to position [1239, 0]
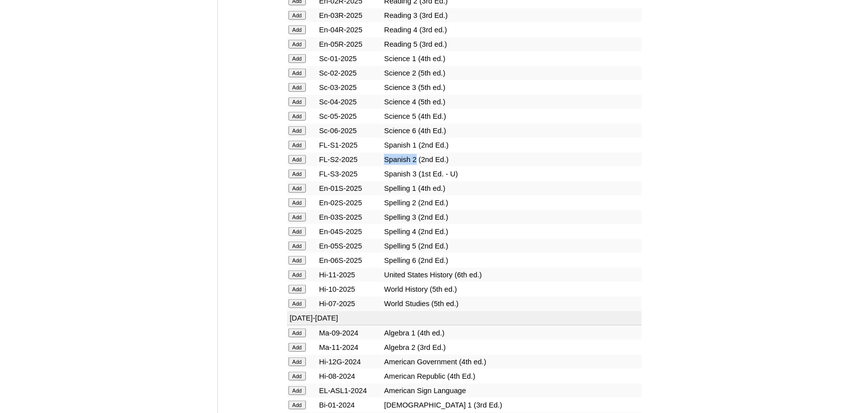
click at [294, 164] on input "Add" at bounding box center [296, 159] width 17 height 9
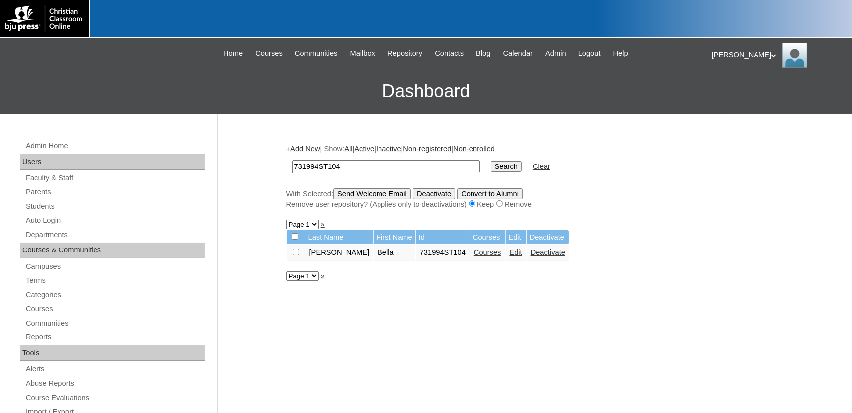
click at [367, 166] on input "731994ST104" at bounding box center [385, 166] width 187 height 13
type input "731994ST105"
click at [491, 161] on input "Search" at bounding box center [506, 166] width 31 height 11
click at [468, 257] on link "Courses" at bounding box center [460, 253] width 27 height 8
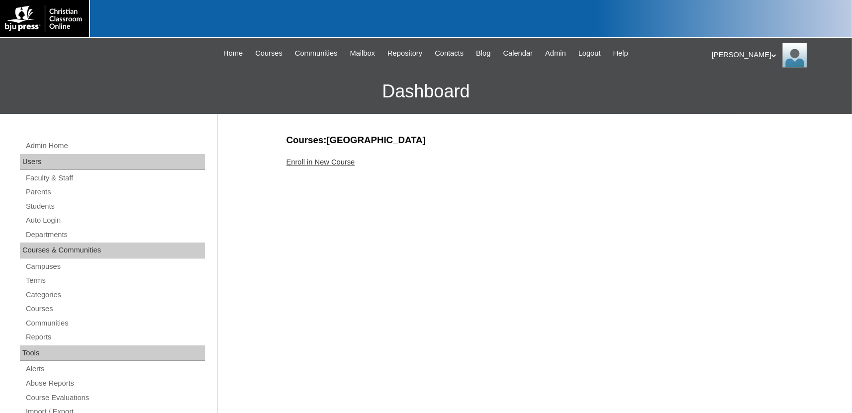
click at [320, 164] on link "Enroll in New Course" at bounding box center [320, 162] width 69 height 8
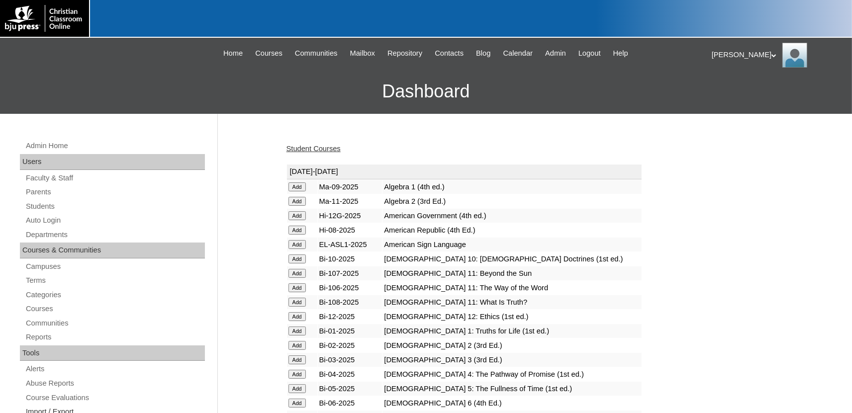
scroll to position [1239, 0]
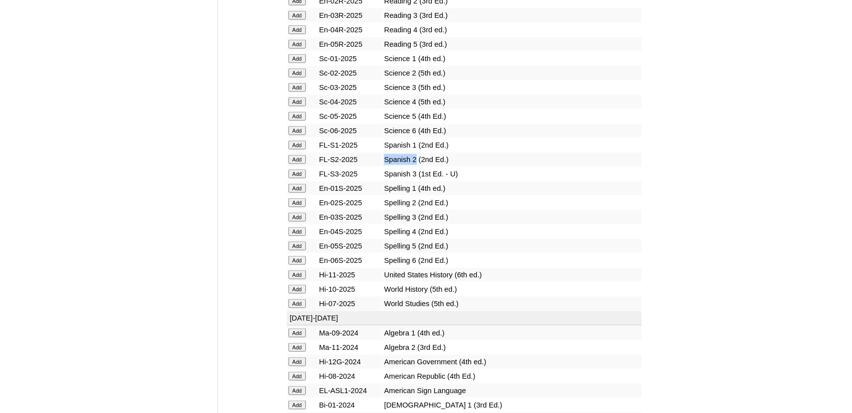
click at [291, 164] on input "Add" at bounding box center [296, 159] width 17 height 9
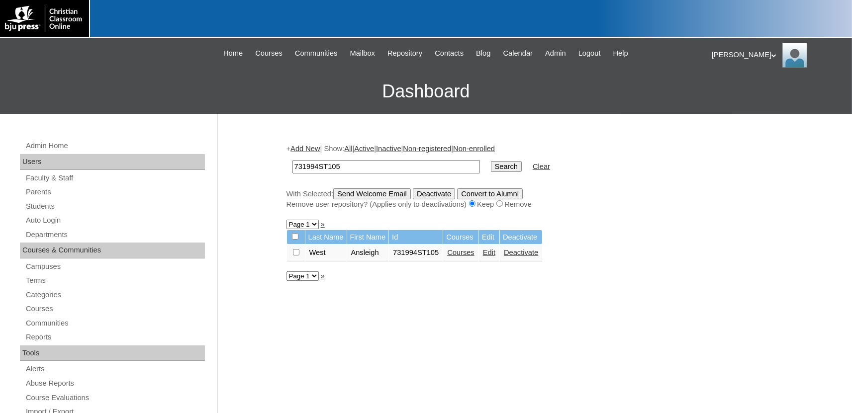
click at [368, 169] on input "731994ST105" at bounding box center [385, 166] width 187 height 13
type input "731994ST106"
click at [491, 161] on input "Search" at bounding box center [506, 166] width 31 height 11
click at [473, 257] on link "Courses" at bounding box center [486, 253] width 27 height 8
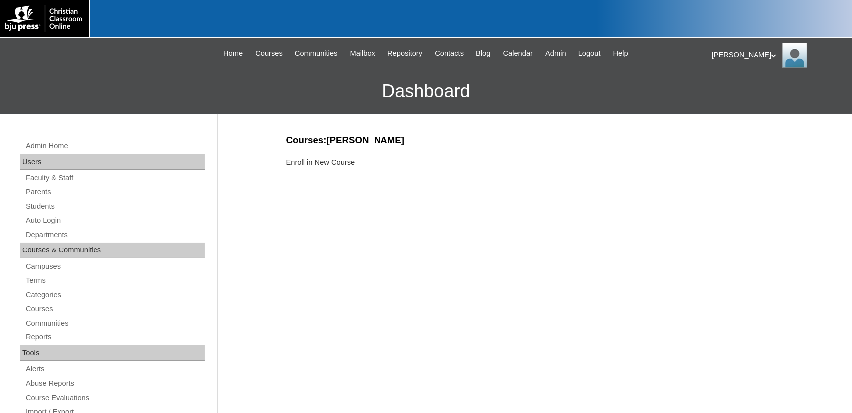
click at [322, 161] on link "Enroll in New Course" at bounding box center [320, 162] width 69 height 8
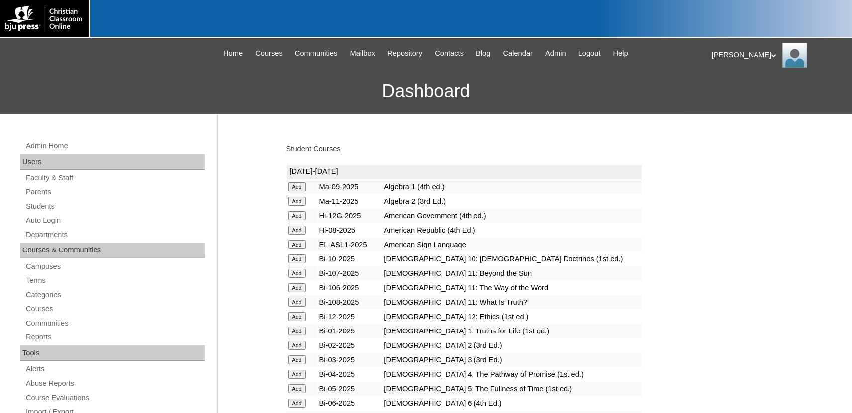
scroll to position [1239, 0]
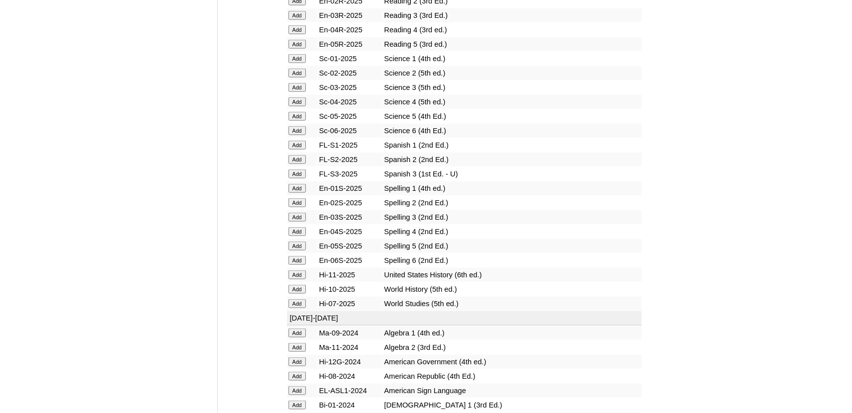
click at [299, 163] on form "Add" at bounding box center [301, 159] width 27 height 8
click at [294, 164] on input "Add" at bounding box center [296, 159] width 17 height 9
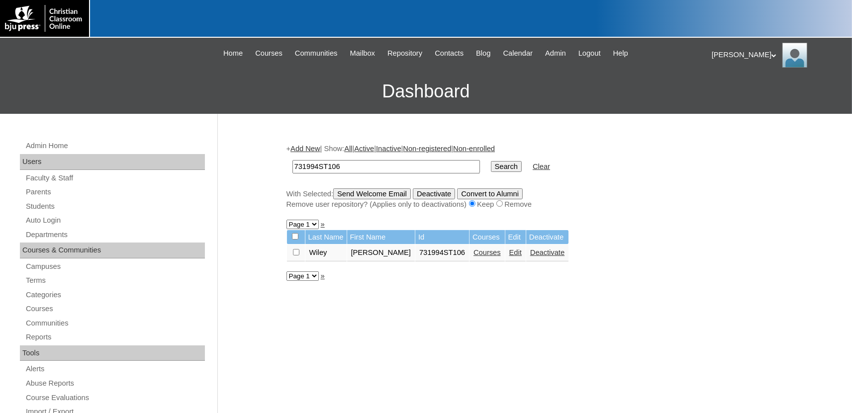
click at [473, 257] on link "Courses" at bounding box center [486, 253] width 27 height 8
click at [354, 164] on input "731994ST106" at bounding box center [385, 166] width 187 height 13
type input "731994ST107"
click at [491, 161] on input "Search" at bounding box center [506, 166] width 31 height 11
click at [500, 257] on link "Courses" at bounding box center [513, 253] width 27 height 8
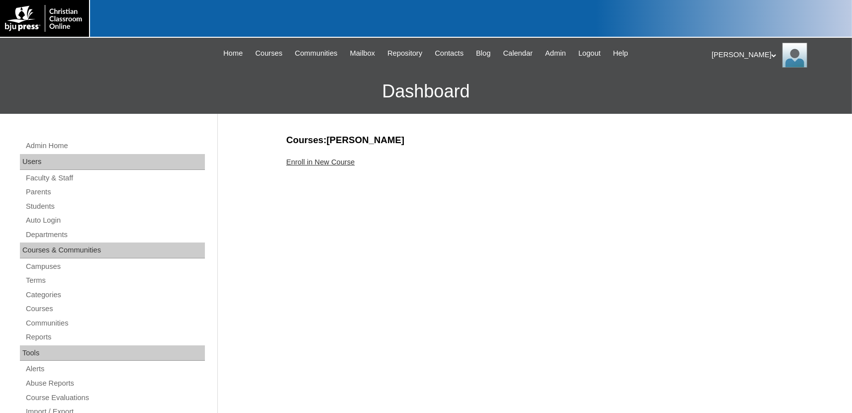
click at [347, 159] on link "Enroll in New Course" at bounding box center [320, 162] width 69 height 8
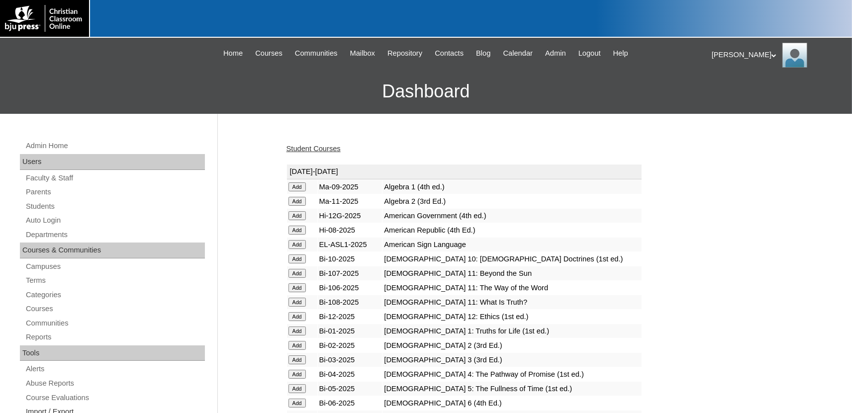
scroll to position [1239, 0]
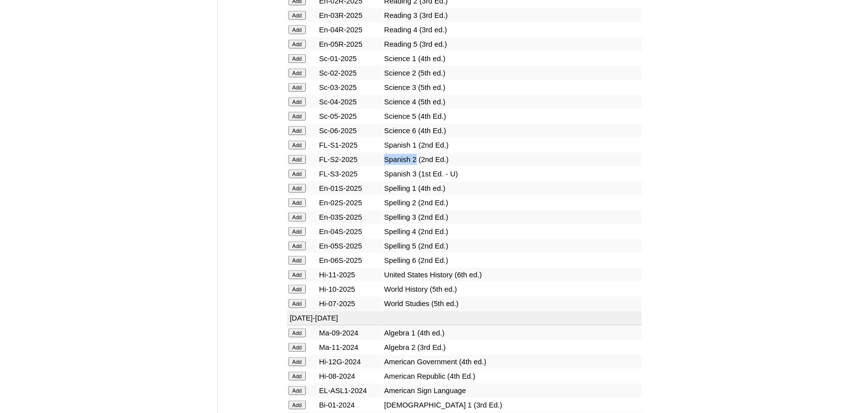
click at [298, 164] on input "Add" at bounding box center [296, 159] width 17 height 9
